Goal: Task Accomplishment & Management: Manage account settings

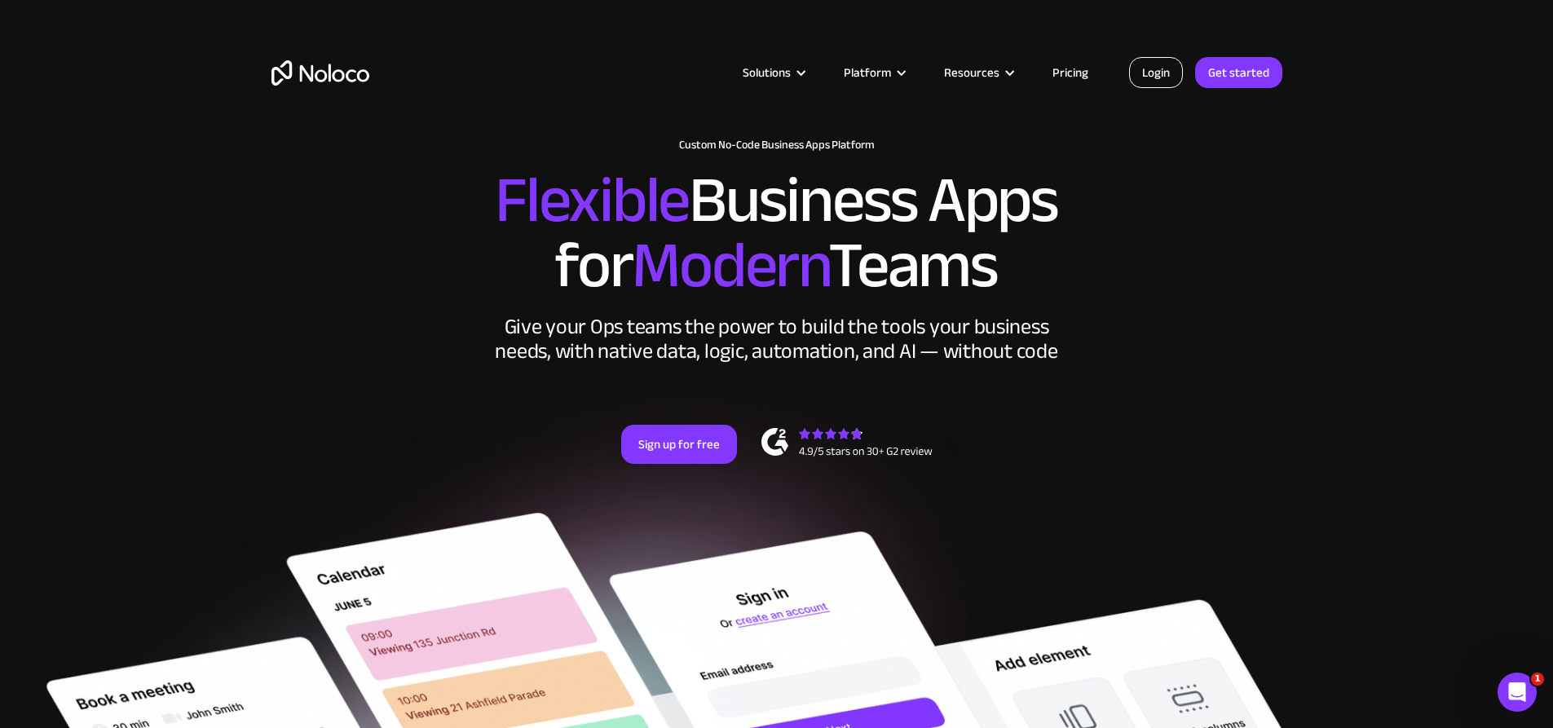
click at [1163, 74] on link "Login" at bounding box center [1156, 72] width 54 height 31
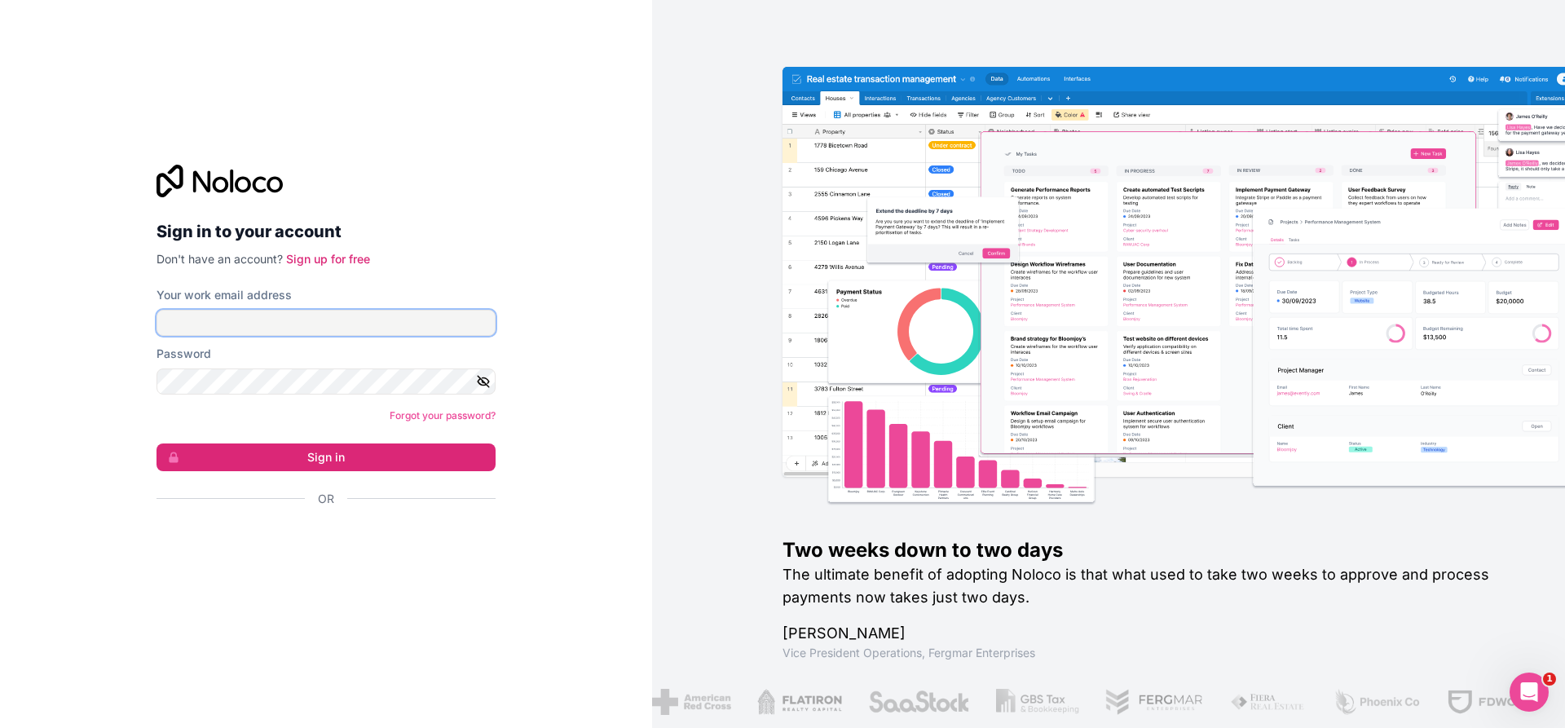
type input "jordan@roofraiders.com"
click at [489, 381] on icon "button" at bounding box center [483, 380] width 11 height 7
drag, startPoint x: 413, startPoint y: 421, endPoint x: 523, endPoint y: 388, distance: 114.8
click at [414, 420] on link "Forgot your password?" at bounding box center [443, 415] width 106 height 12
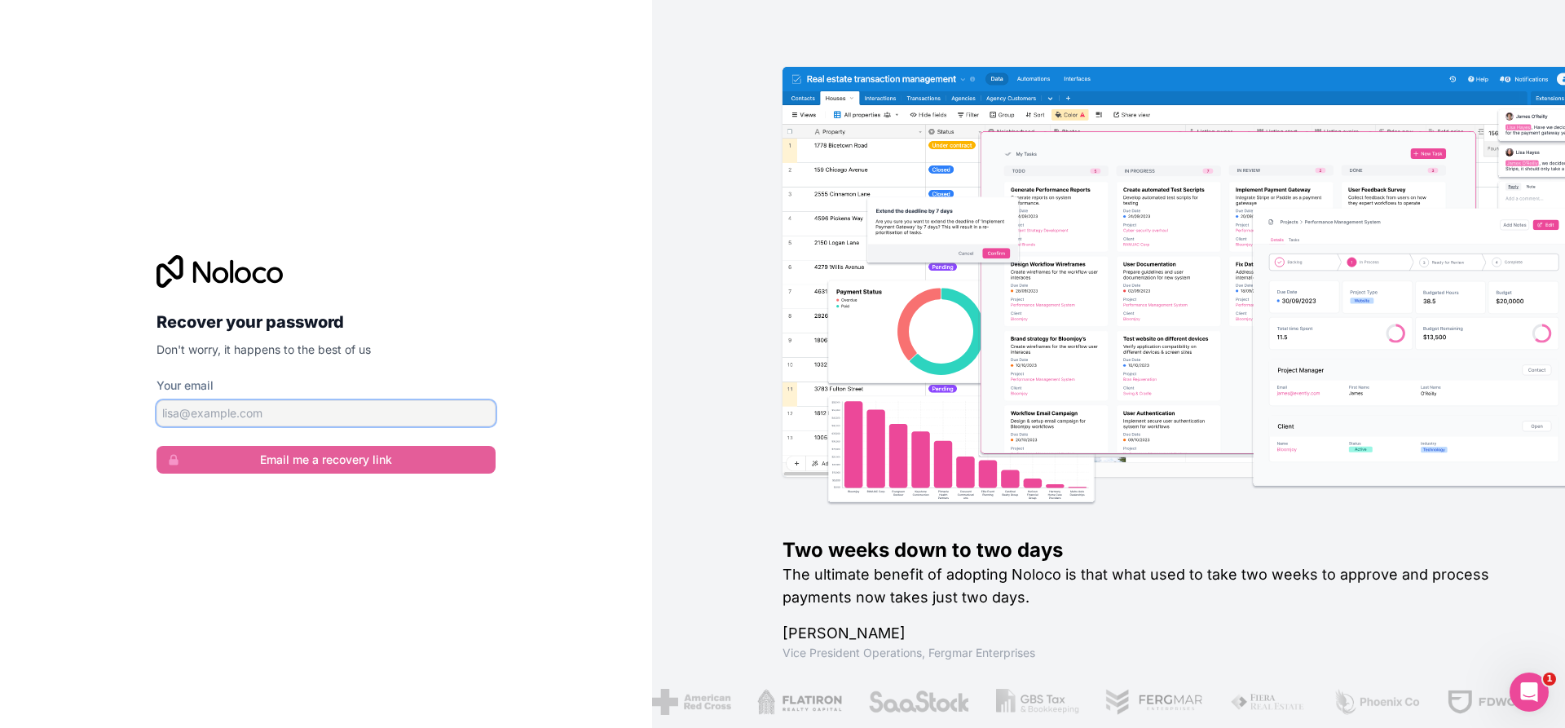
click at [326, 425] on input "Your email" at bounding box center [326, 413] width 339 height 26
type input "jordan@roofraiders.com"
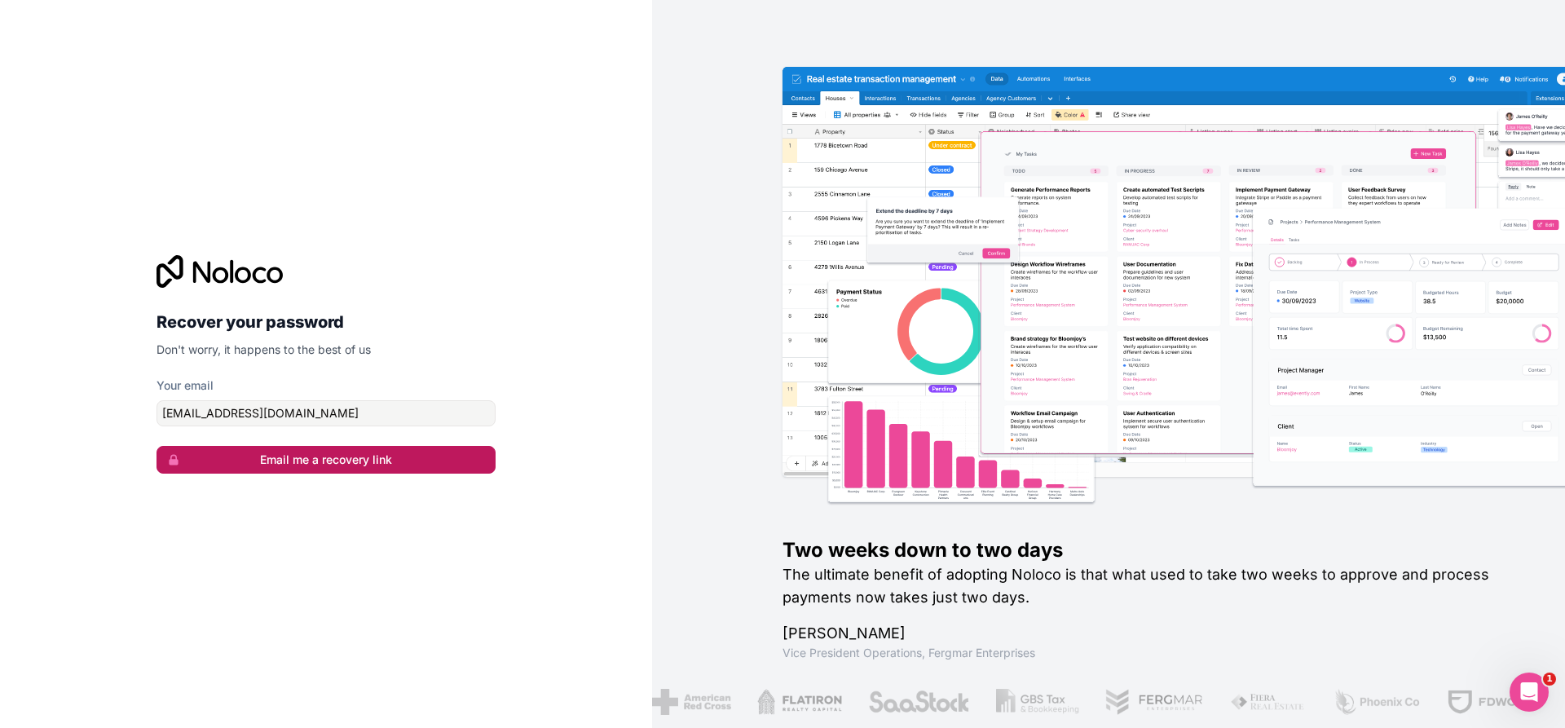
click at [294, 465] on button "Email me a recovery link" at bounding box center [326, 460] width 339 height 28
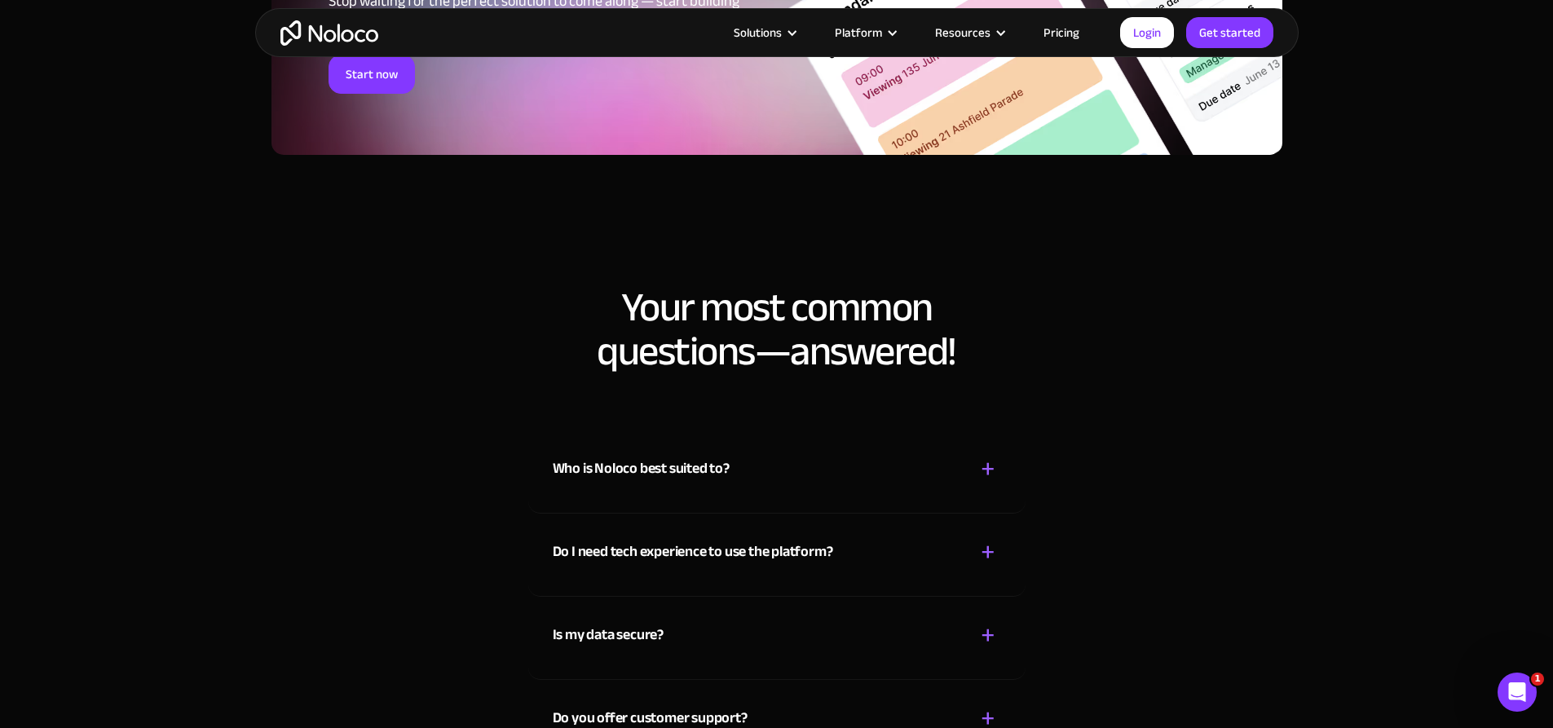
scroll to position [8804, 0]
